Goal: Information Seeking & Learning: Find specific fact

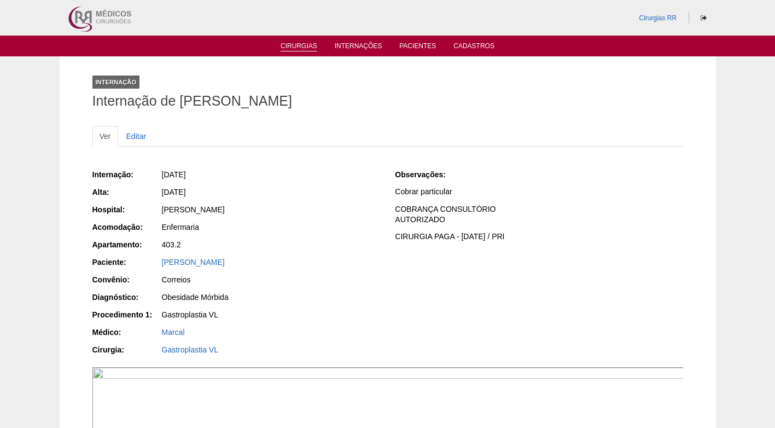
click at [303, 45] on link "Cirurgias" at bounding box center [299, 46] width 37 height 9
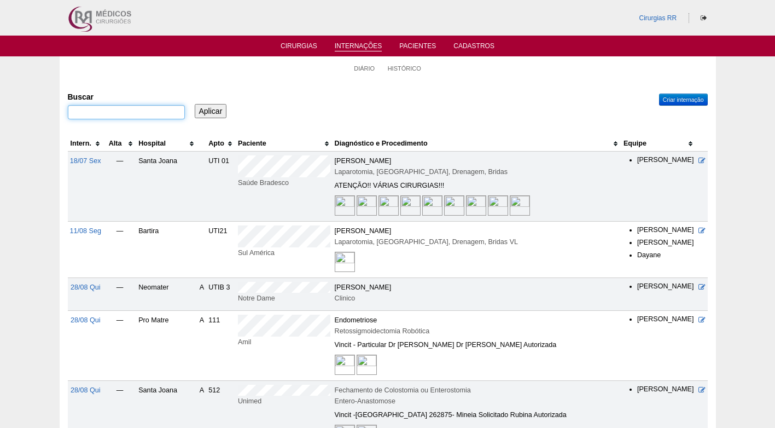
click at [149, 113] on input "Buscar" at bounding box center [126, 112] width 117 height 14
type input "mariana isabeli"
click at [195, 104] on input "Aplicar" at bounding box center [211, 111] width 32 height 14
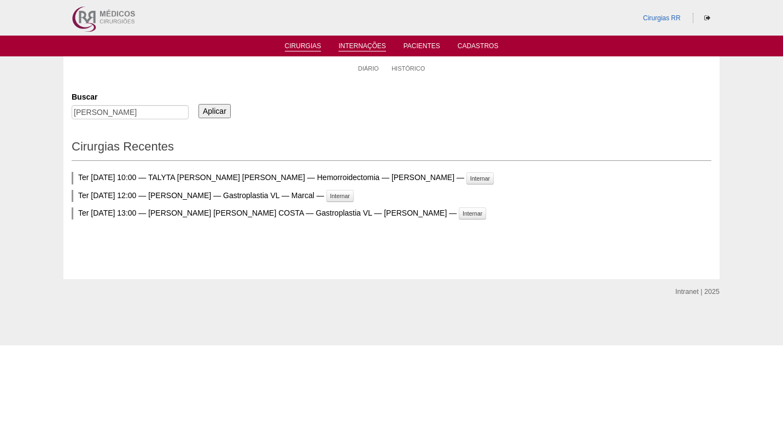
click at [310, 49] on link "Cirurgias" at bounding box center [303, 46] width 37 height 9
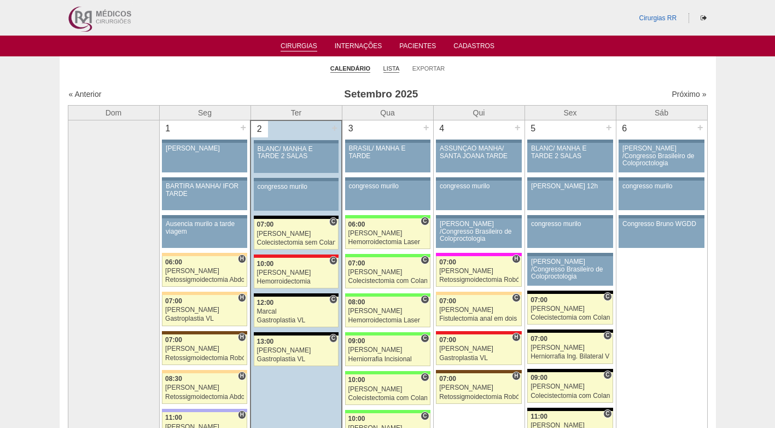
click at [387, 71] on link "Lista" at bounding box center [392, 69] width 16 height 8
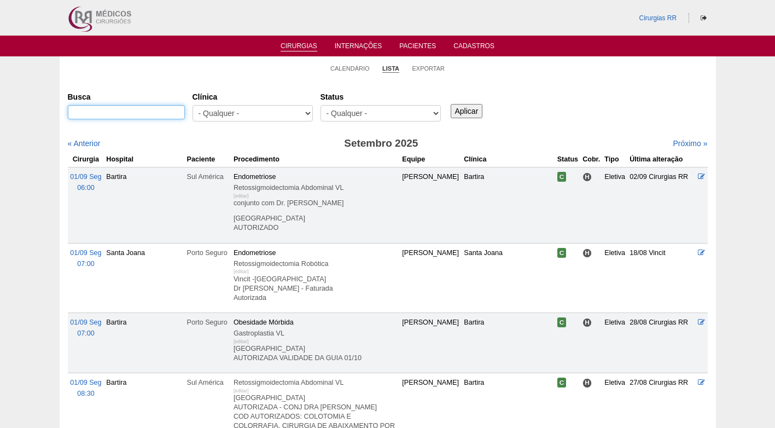
click at [145, 114] on input "Busca" at bounding box center [126, 112] width 117 height 14
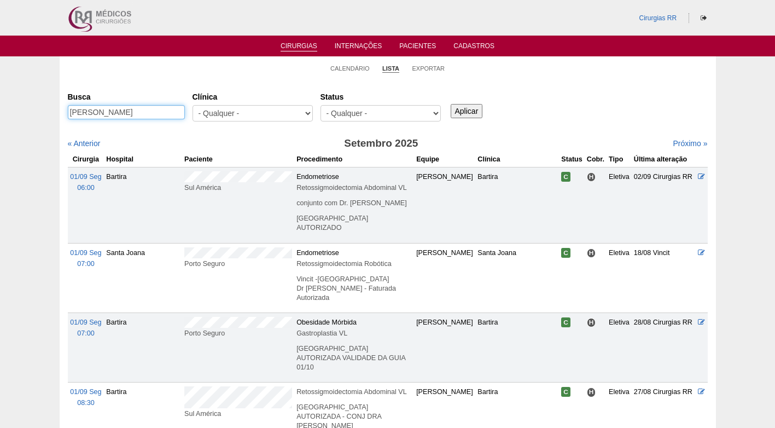
type input "[PERSON_NAME]"
click at [451, 104] on input "Aplicar" at bounding box center [467, 111] width 32 height 14
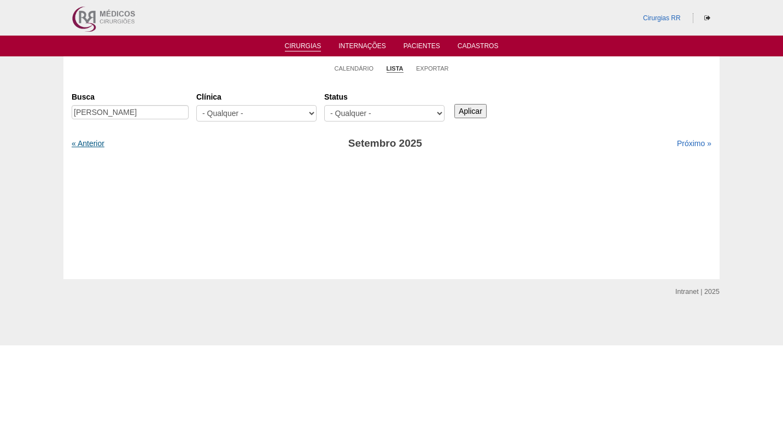
click at [101, 144] on link "« Anterior" at bounding box center [88, 143] width 33 height 9
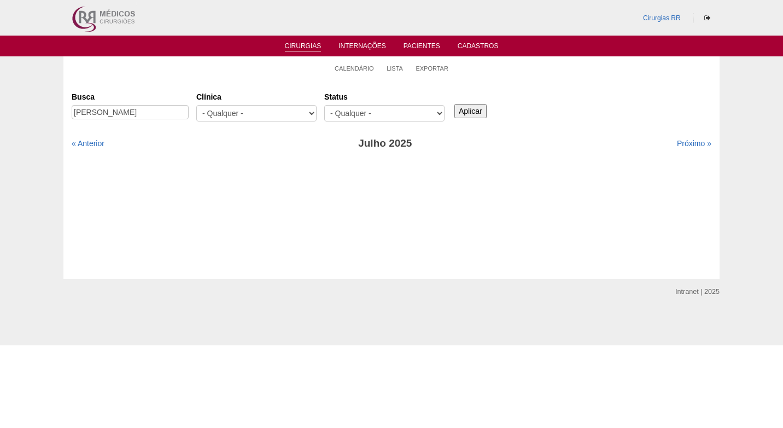
click at [101, 144] on link "« Anterior" at bounding box center [88, 143] width 33 height 9
drag, startPoint x: 0, startPoint y: 0, endPoint x: 101, endPoint y: 144, distance: 175.6
click at [101, 144] on link "« Anterior" at bounding box center [88, 143] width 33 height 9
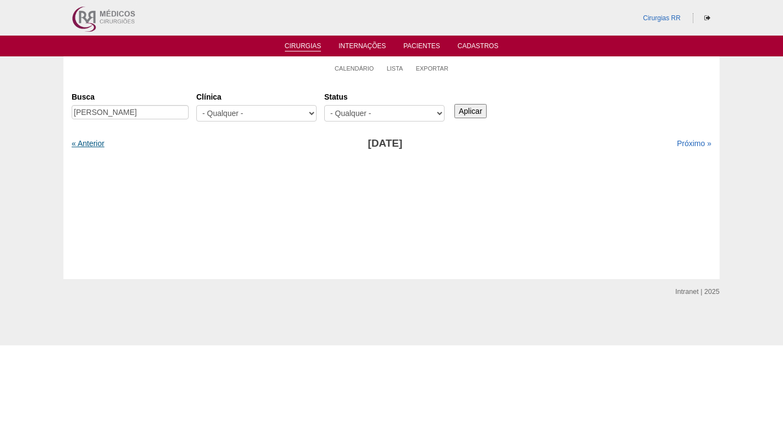
drag, startPoint x: 0, startPoint y: 0, endPoint x: 101, endPoint y: 144, distance: 175.6
click at [101, 144] on link "« Anterior" at bounding box center [88, 143] width 33 height 9
drag, startPoint x: 0, startPoint y: 0, endPoint x: 101, endPoint y: 144, distance: 175.6
click at [101, 144] on link "« Anterior" at bounding box center [88, 143] width 33 height 9
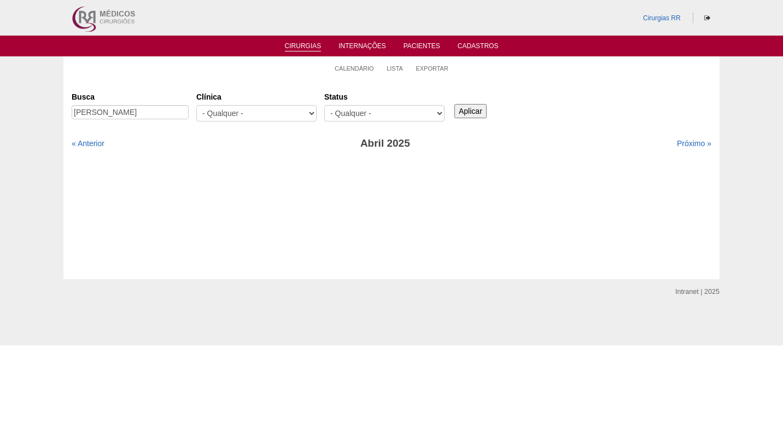
click at [101, 144] on link "« Anterior" at bounding box center [88, 143] width 33 height 9
drag, startPoint x: 0, startPoint y: 0, endPoint x: 101, endPoint y: 144, distance: 175.6
click at [101, 144] on link "« Anterior" at bounding box center [88, 143] width 33 height 9
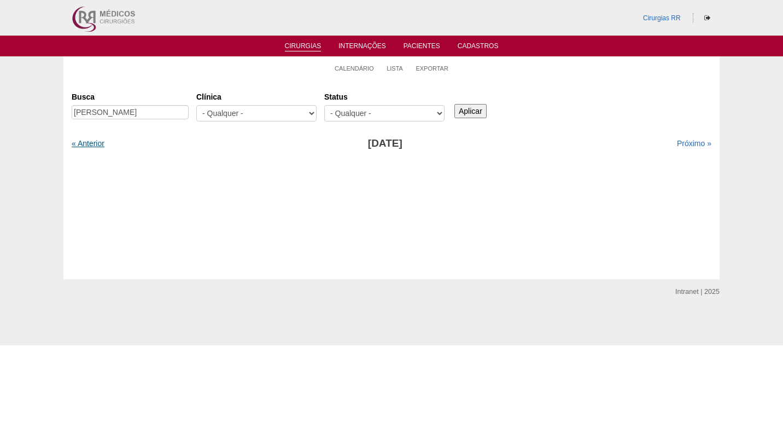
drag, startPoint x: 0, startPoint y: 0, endPoint x: 101, endPoint y: 144, distance: 175.6
click at [101, 144] on link "« Anterior" at bounding box center [88, 143] width 33 height 9
drag, startPoint x: 0, startPoint y: 0, endPoint x: 101, endPoint y: 144, distance: 175.6
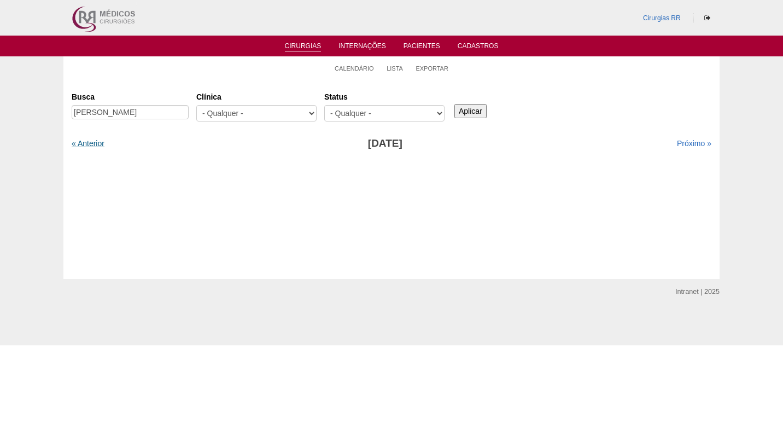
click at [101, 144] on link "« Anterior" at bounding box center [88, 143] width 33 height 9
drag, startPoint x: 0, startPoint y: 0, endPoint x: 101, endPoint y: 144, distance: 175.6
click at [101, 144] on link "« Anterior" at bounding box center [88, 143] width 33 height 9
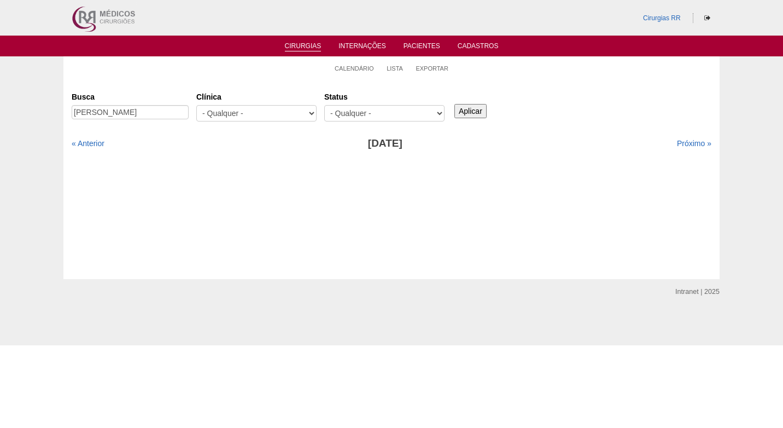
click at [101, 144] on link "« Anterior" at bounding box center [88, 143] width 33 height 9
drag, startPoint x: 0, startPoint y: 0, endPoint x: 101, endPoint y: 144, distance: 175.6
click at [101, 144] on link "« Anterior" at bounding box center [88, 143] width 33 height 9
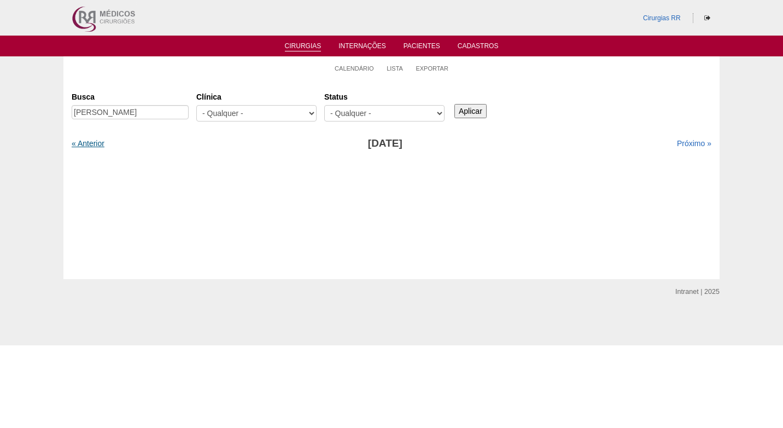
click at [101, 144] on link "« Anterior" at bounding box center [88, 143] width 33 height 9
drag, startPoint x: 0, startPoint y: 0, endPoint x: 101, endPoint y: 144, distance: 175.6
click at [101, 144] on link "« Anterior" at bounding box center [88, 143] width 33 height 9
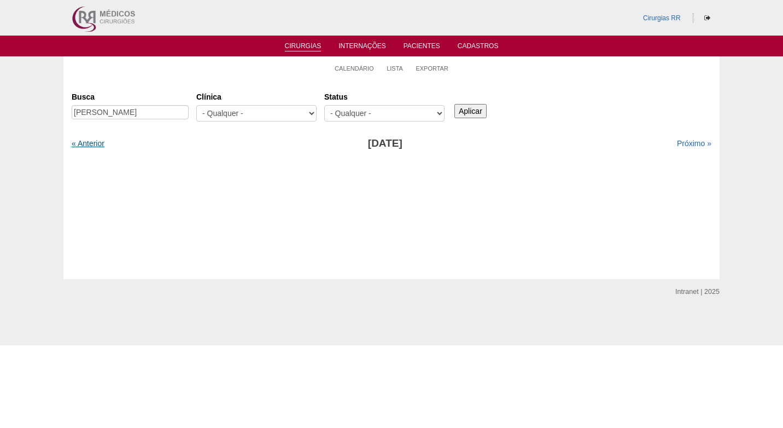
drag, startPoint x: 0, startPoint y: 0, endPoint x: 101, endPoint y: 144, distance: 175.6
click at [101, 144] on link "« Anterior" at bounding box center [88, 143] width 33 height 9
drag, startPoint x: 0, startPoint y: 0, endPoint x: 101, endPoint y: 144, distance: 175.6
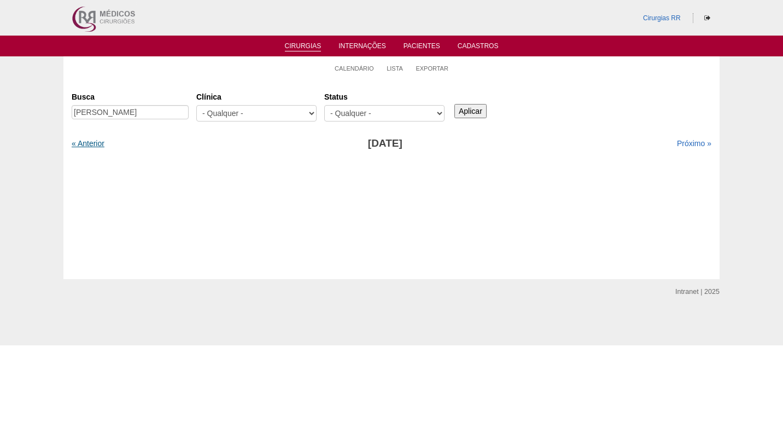
click at [101, 144] on link "« Anterior" at bounding box center [88, 143] width 33 height 9
drag, startPoint x: 0, startPoint y: 0, endPoint x: 101, endPoint y: 144, distance: 175.6
click at [101, 144] on link "« Anterior" at bounding box center [88, 143] width 33 height 9
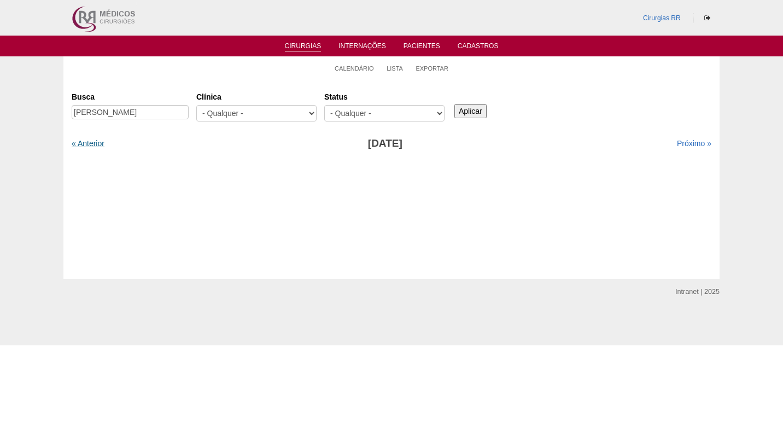
click at [101, 144] on link "« Anterior" at bounding box center [88, 143] width 33 height 9
drag, startPoint x: 0, startPoint y: 0, endPoint x: 101, endPoint y: 144, distance: 175.6
click at [101, 144] on link "« Anterior" at bounding box center [88, 143] width 33 height 9
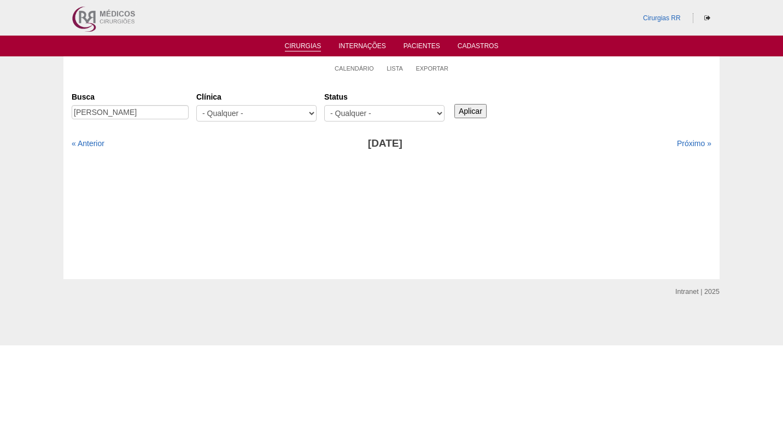
click at [101, 144] on link "« Anterior" at bounding box center [88, 143] width 33 height 9
drag, startPoint x: 0, startPoint y: 0, endPoint x: 101, endPoint y: 144, distance: 175.6
click at [101, 144] on link "« Anterior" at bounding box center [88, 143] width 33 height 9
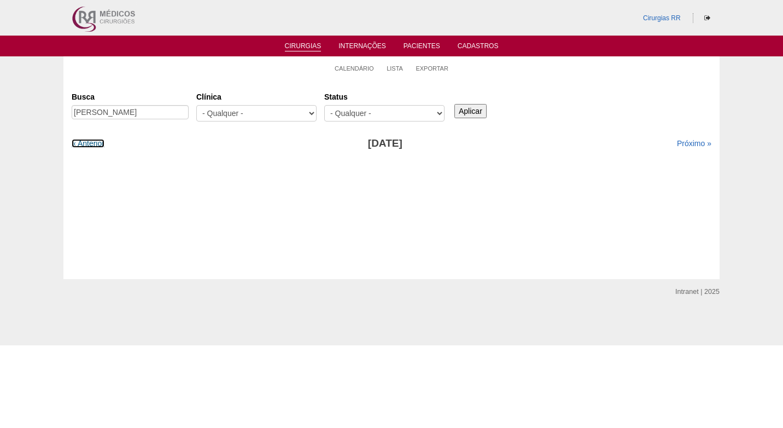
click at [101, 144] on link "« Anterior" at bounding box center [88, 143] width 33 height 9
drag, startPoint x: 0, startPoint y: 0, endPoint x: 101, endPoint y: 144, distance: 175.6
click at [101, 144] on link "« Anterior" at bounding box center [88, 143] width 33 height 9
click at [694, 139] on div "Próximo »" at bounding box center [635, 143] width 154 height 11
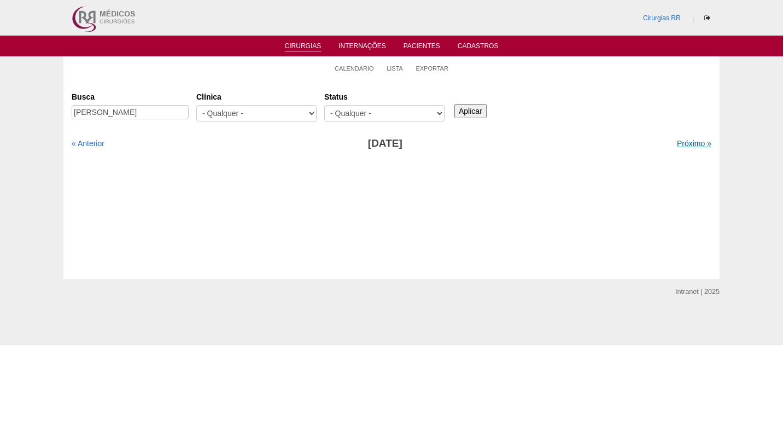
click at [690, 146] on link "Próximo »" at bounding box center [694, 143] width 34 height 9
drag, startPoint x: 689, startPoint y: 143, endPoint x: 670, endPoint y: 142, distance: 19.7
click at [688, 143] on link "Próximo »" at bounding box center [694, 143] width 34 height 9
click at [484, 114] on input "Aplicar" at bounding box center [471, 111] width 32 height 14
click at [84, 146] on link "« Anterior" at bounding box center [88, 143] width 33 height 9
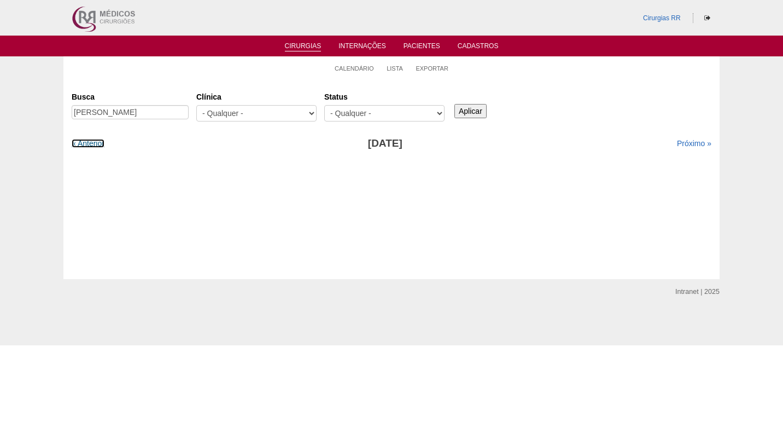
click at [84, 146] on link "« Anterior" at bounding box center [88, 143] width 33 height 9
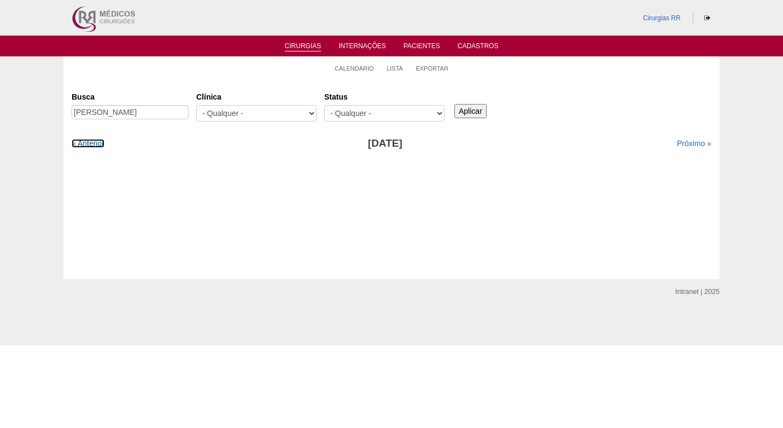
click at [84, 146] on link "« Anterior" at bounding box center [88, 143] width 33 height 9
click at [163, 114] on input "mariana isabeli quintão" at bounding box center [130, 112] width 117 height 14
type input "[PERSON_NAME]"
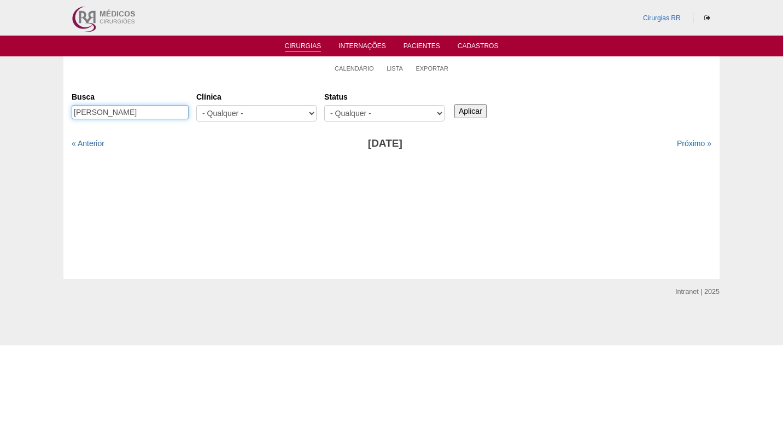
click at [455, 104] on input "Aplicar" at bounding box center [471, 111] width 32 height 14
click at [465, 114] on input "Aplicar" at bounding box center [471, 111] width 32 height 14
click at [106, 140] on div "« Anterior" at bounding box center [149, 143] width 154 height 11
click at [101, 142] on link "« Anterior" at bounding box center [88, 143] width 33 height 9
click at [95, 143] on link "« Anterior" at bounding box center [88, 143] width 33 height 9
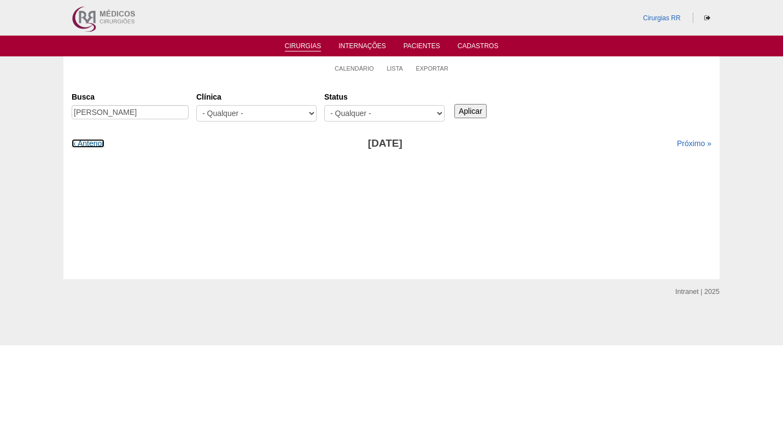
click at [95, 143] on link "« Anterior" at bounding box center [88, 143] width 33 height 9
click at [683, 144] on link "Próximo »" at bounding box center [694, 143] width 34 height 9
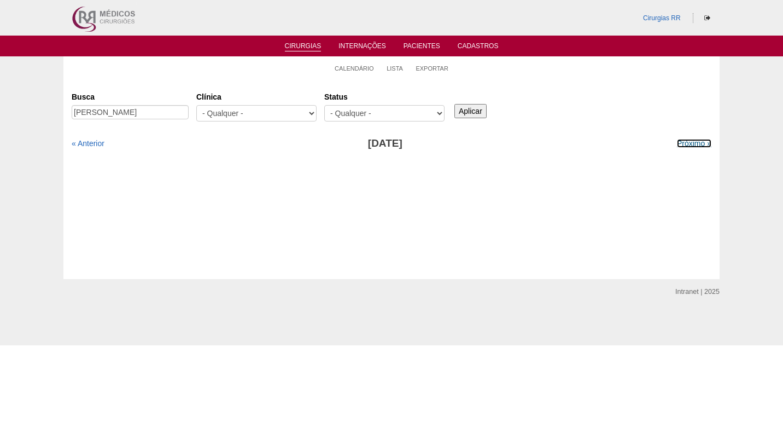
click at [683, 144] on link "Próximo »" at bounding box center [694, 143] width 34 height 9
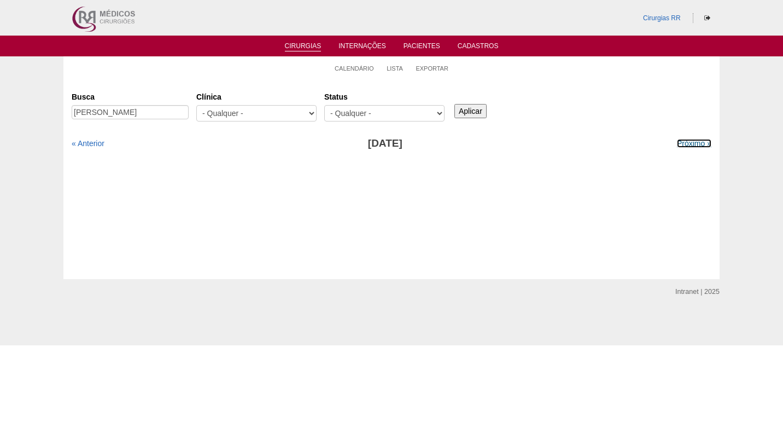
click at [683, 144] on link "Próximo »" at bounding box center [694, 143] width 34 height 9
click at [683, 145] on link "Próximo »" at bounding box center [694, 143] width 34 height 9
drag, startPoint x: 0, startPoint y: 0, endPoint x: 682, endPoint y: 145, distance: 697.0
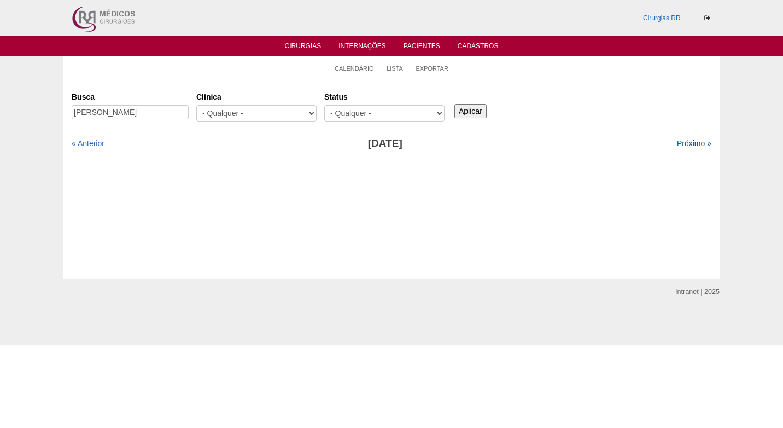
click at [682, 145] on link "Próximo »" at bounding box center [694, 143] width 34 height 9
click at [465, 115] on input "Aplicar" at bounding box center [471, 111] width 32 height 14
click at [156, 118] on input "mariana isabeli quint" at bounding box center [130, 112] width 117 height 14
drag, startPoint x: 159, startPoint y: 116, endPoint x: 123, endPoint y: 113, distance: 36.2
click at [123, 113] on input "mariana isabeli quint" at bounding box center [130, 112] width 117 height 14
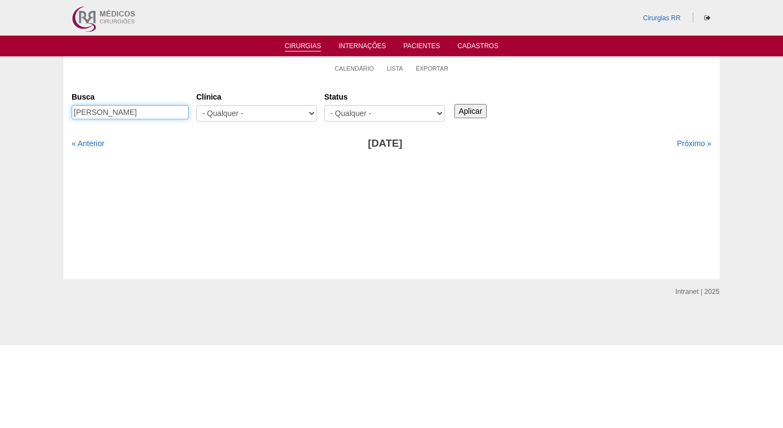
type input "[PERSON_NAME]"
click at [455, 104] on input "Aplicar" at bounding box center [471, 111] width 32 height 14
drag, startPoint x: 471, startPoint y: 112, endPoint x: 429, endPoint y: 119, distance: 42.2
click at [471, 112] on input "Aplicar" at bounding box center [471, 111] width 32 height 14
click at [89, 144] on link "« Anterior" at bounding box center [88, 143] width 33 height 9
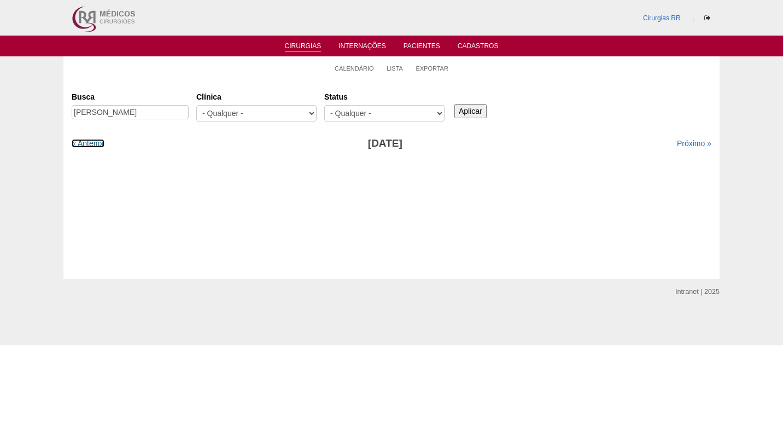
click at [89, 144] on link "« Anterior" at bounding box center [88, 143] width 33 height 9
click at [89, 143] on link "« Anterior" at bounding box center [88, 143] width 33 height 9
drag, startPoint x: 0, startPoint y: 0, endPoint x: 89, endPoint y: 143, distance: 168.5
click at [89, 143] on link "« Anterior" at bounding box center [88, 143] width 33 height 9
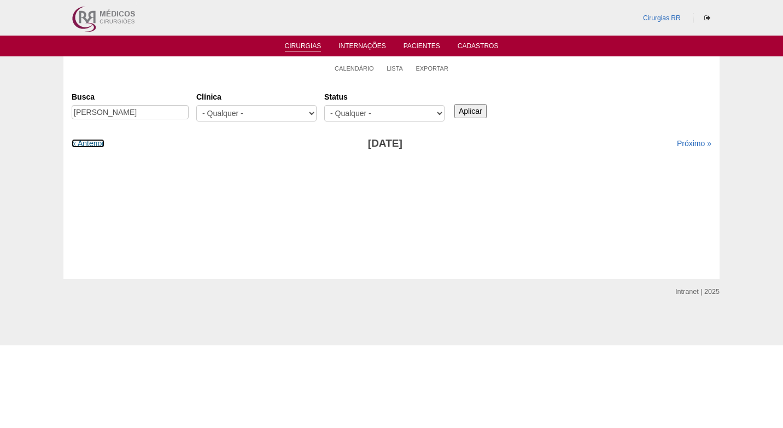
click at [89, 143] on link "« Anterior" at bounding box center [88, 143] width 33 height 9
drag, startPoint x: 0, startPoint y: 0, endPoint x: 89, endPoint y: 143, distance: 168.5
click at [89, 143] on link "« Anterior" at bounding box center [88, 143] width 33 height 9
drag, startPoint x: 141, startPoint y: 110, endPoint x: 20, endPoint y: 118, distance: 120.6
click at [21, 118] on div "Calendário Lista Exportar Cirurgias Busca mariana isabe Clínica - Qualquer - 6R…" at bounding box center [391, 167] width 783 height 223
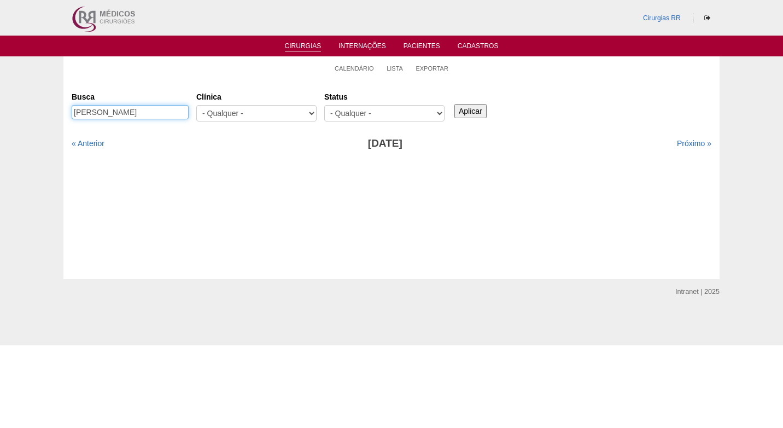
paste input "[PERSON_NAME]"
type input "[PERSON_NAME]"
click at [470, 114] on input "Aplicar" at bounding box center [471, 111] width 32 height 14
click at [681, 145] on link "Próximo »" at bounding box center [694, 143] width 34 height 9
click at [681, 144] on link "Próximo »" at bounding box center [694, 143] width 34 height 9
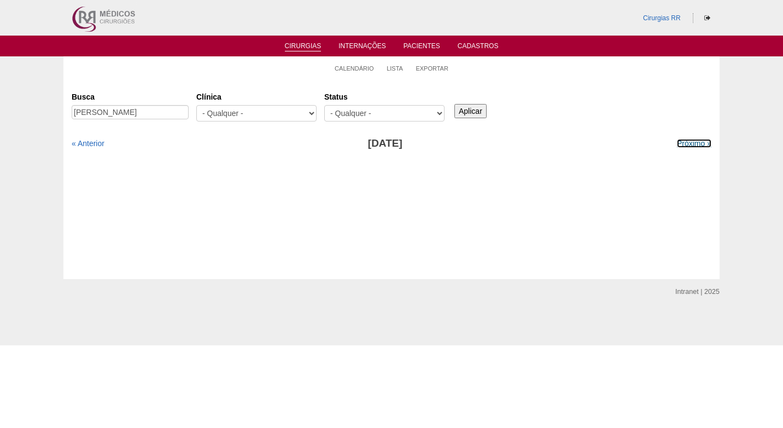
click at [681, 144] on link "Próximo »" at bounding box center [694, 143] width 34 height 9
drag, startPoint x: 0, startPoint y: 0, endPoint x: 681, endPoint y: 144, distance: 696.3
click at [681, 144] on link "Próximo »" at bounding box center [694, 143] width 34 height 9
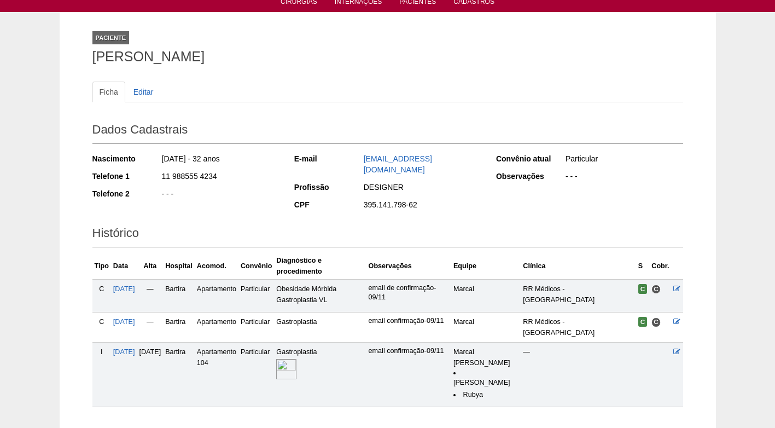
scroll to position [110, 0]
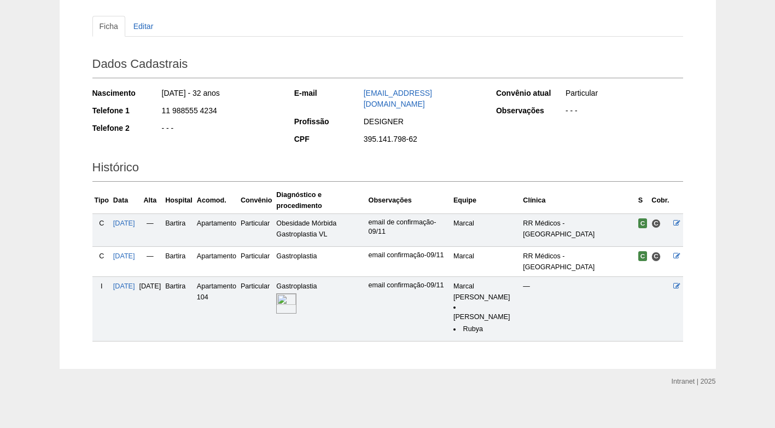
click at [297, 294] on img at bounding box center [286, 303] width 20 height 20
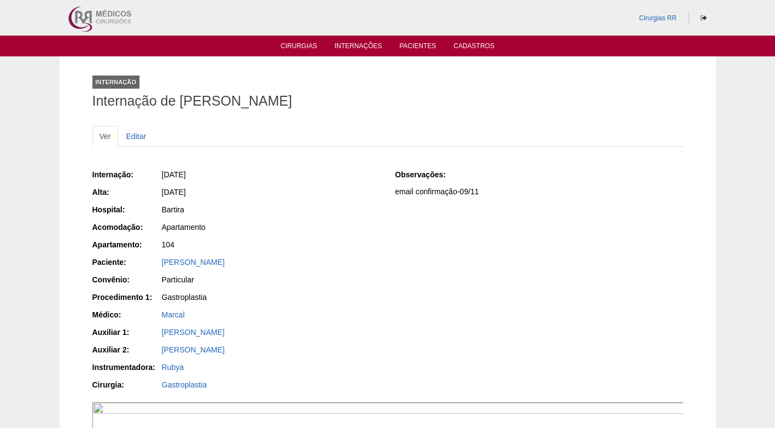
drag, startPoint x: 386, startPoint y: 312, endPoint x: 363, endPoint y: 330, distance: 29.2
click at [385, 310] on div "Internação: 13/11/2023 Alta: 14/11/2023 Hospital: Bartira Acomodação: Apartamen…" at bounding box center [387, 280] width 591 height 231
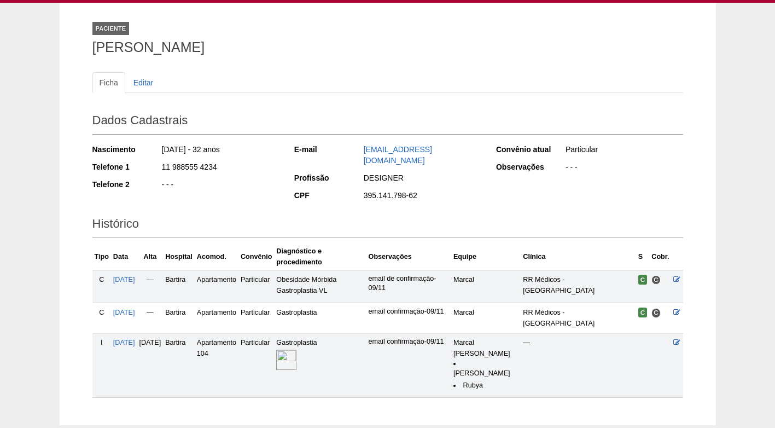
scroll to position [1, 0]
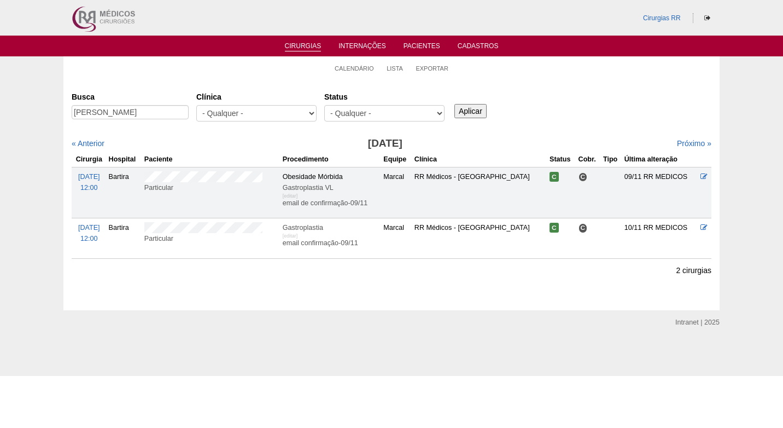
click at [523, 106] on div "Busca [PERSON_NAME] [GEOGRAPHIC_DATA] - Qualquer - 6R Alphaville Assunção Barti…" at bounding box center [392, 107] width 640 height 39
